Goal: Information Seeking & Learning: Learn about a topic

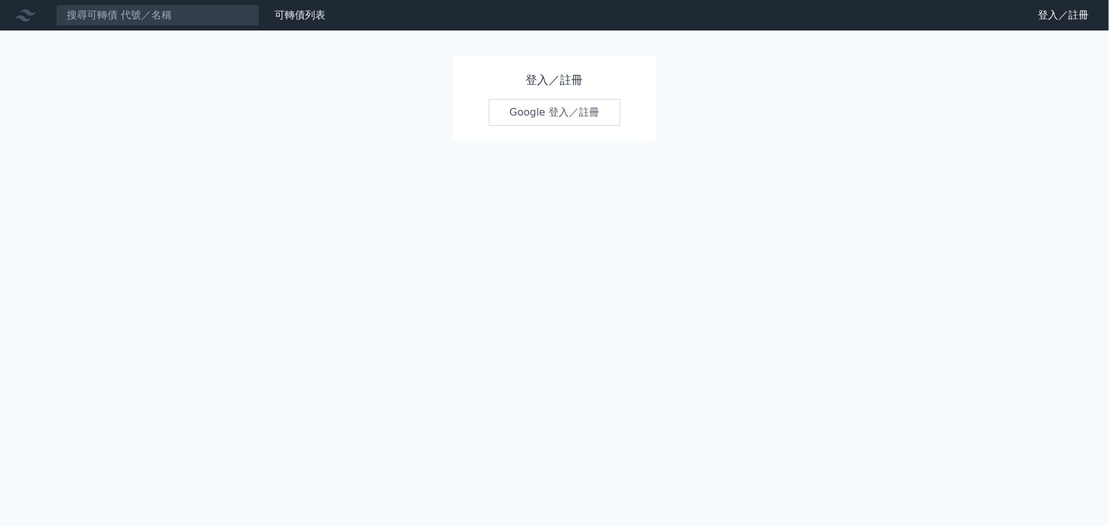
click at [603, 112] on link "Google 登入／註冊" at bounding box center [555, 112] width 132 height 27
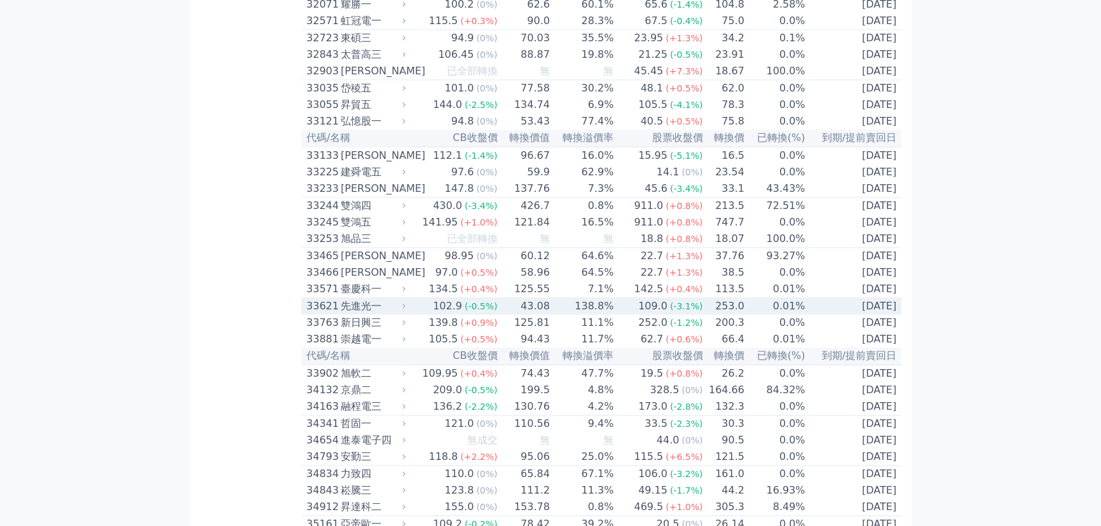
scroll to position [3796, 0]
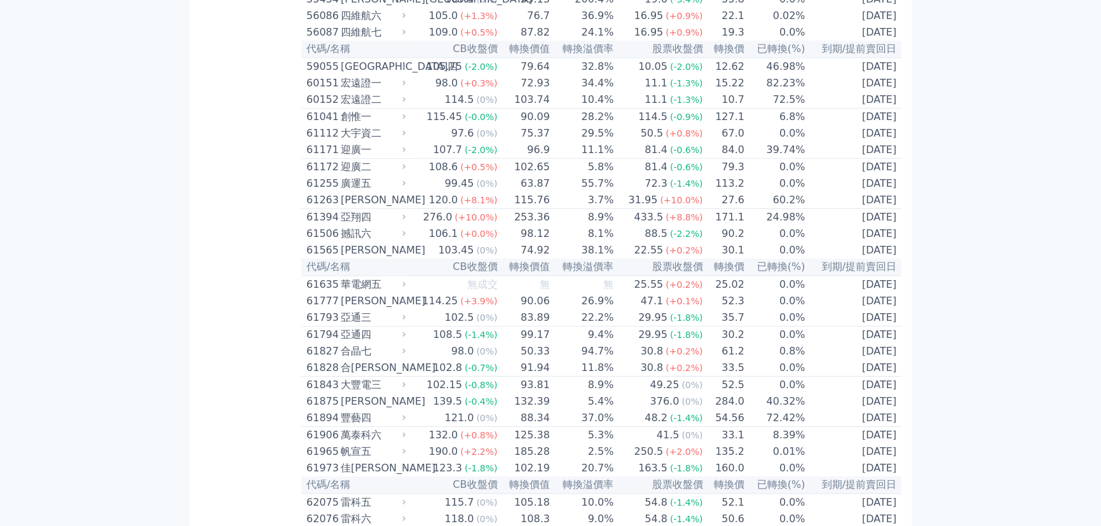
scroll to position [2824, 0]
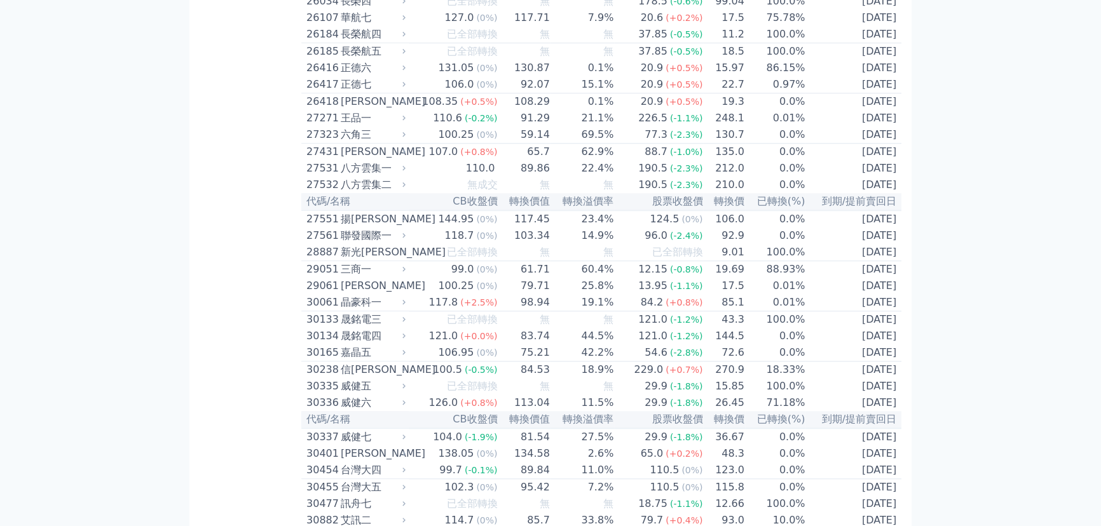
scroll to position [1459, 0]
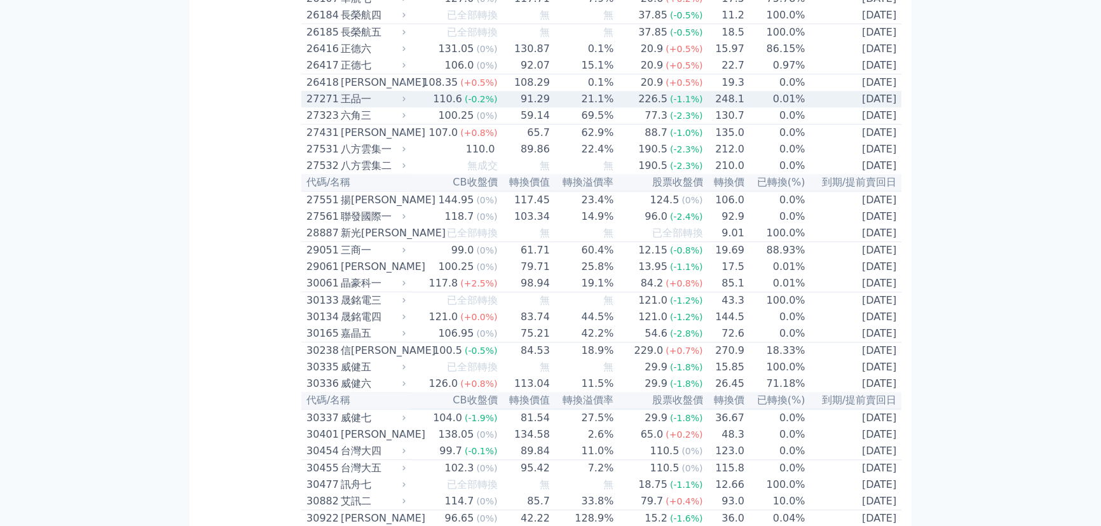
click at [479, 104] on span "(-0.2%)" at bounding box center [481, 99] width 33 height 10
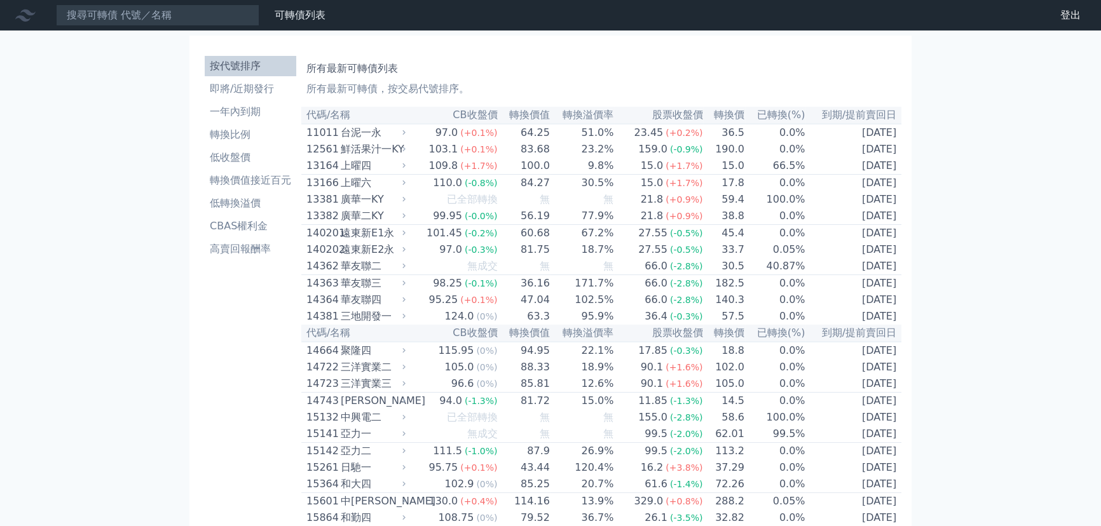
scroll to position [6262, 0]
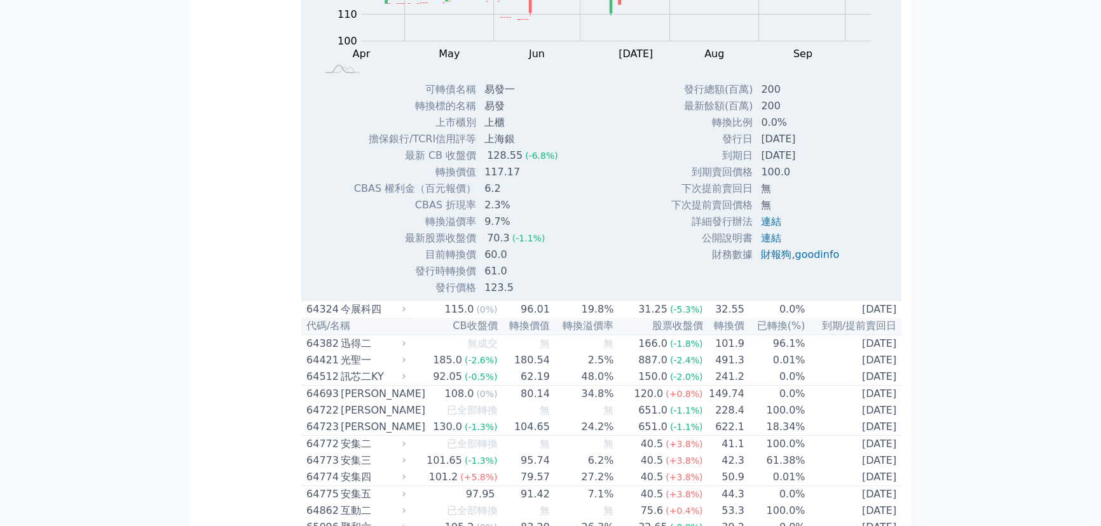
scroll to position [8152, 0]
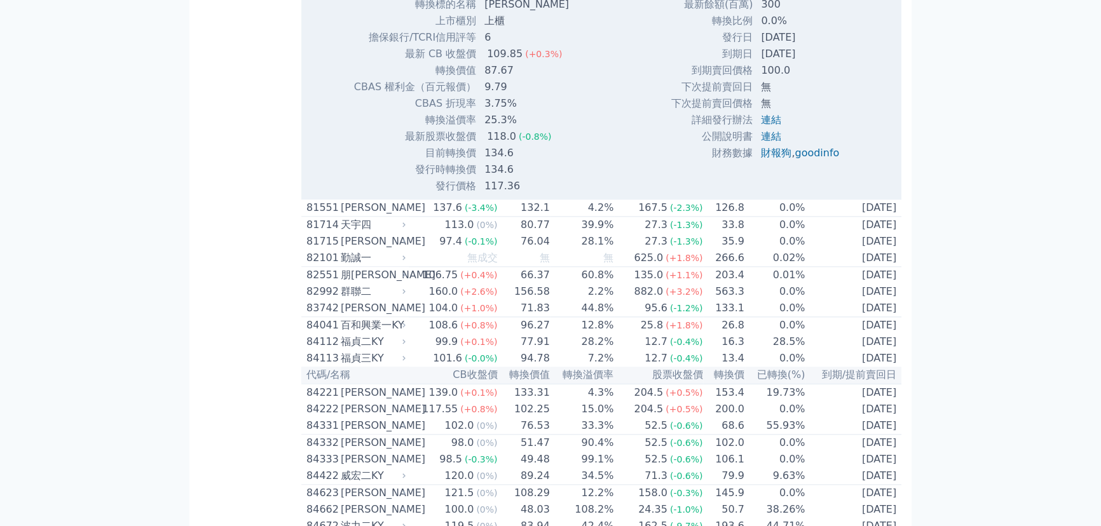
scroll to position [7684, 0]
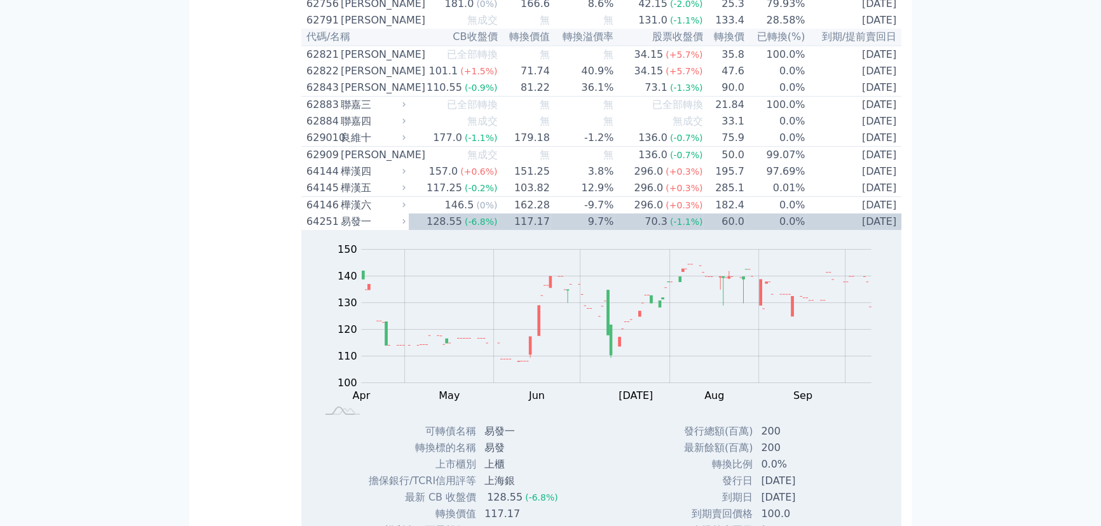
scroll to position [3291, 0]
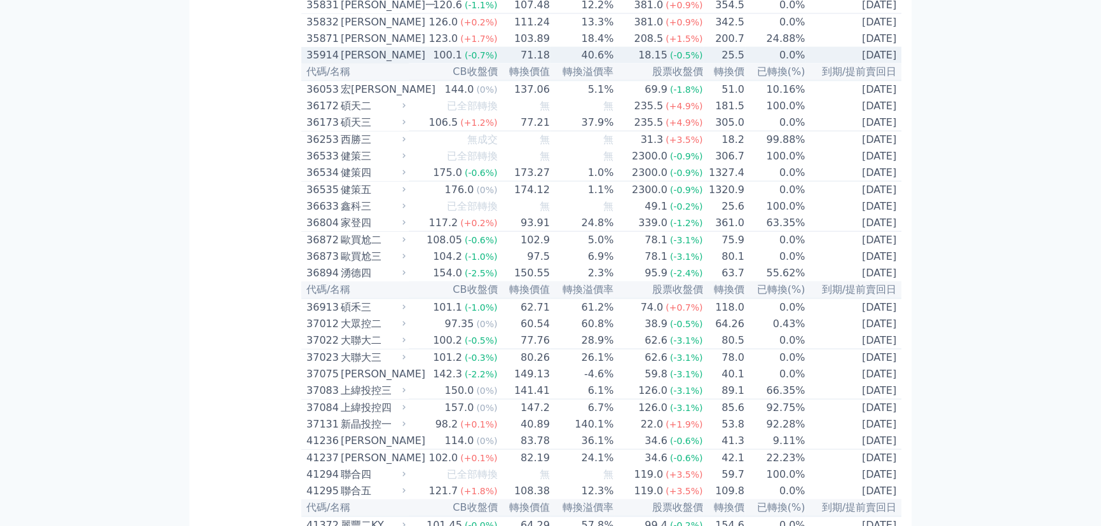
drag, startPoint x: 438, startPoint y: 267, endPoint x: 482, endPoint y: 273, distance: 45.0
click at [438, 63] on div "100.1" at bounding box center [447, 55] width 34 height 15
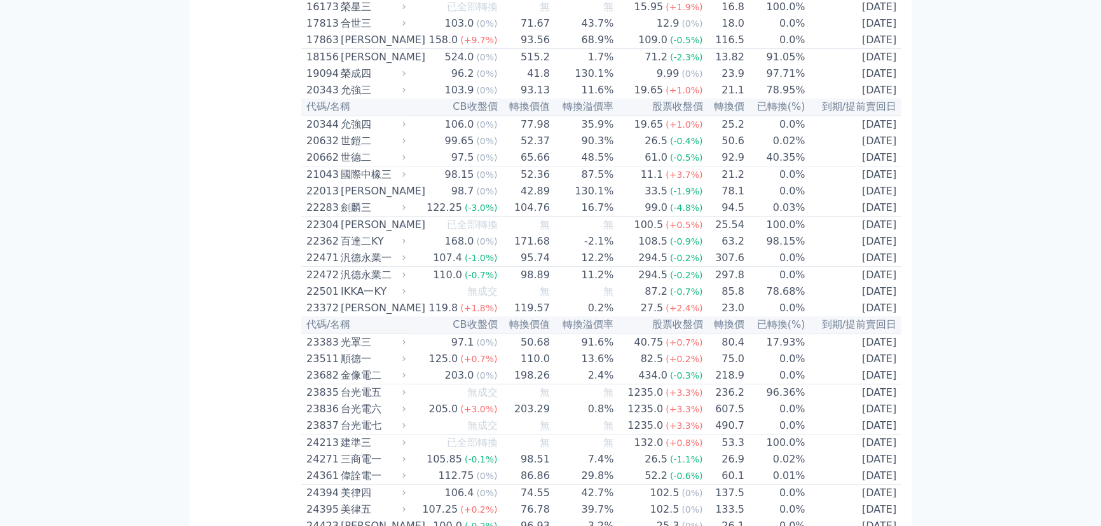
scroll to position [195, 0]
